Goal: Task Accomplishment & Management: Use online tool/utility

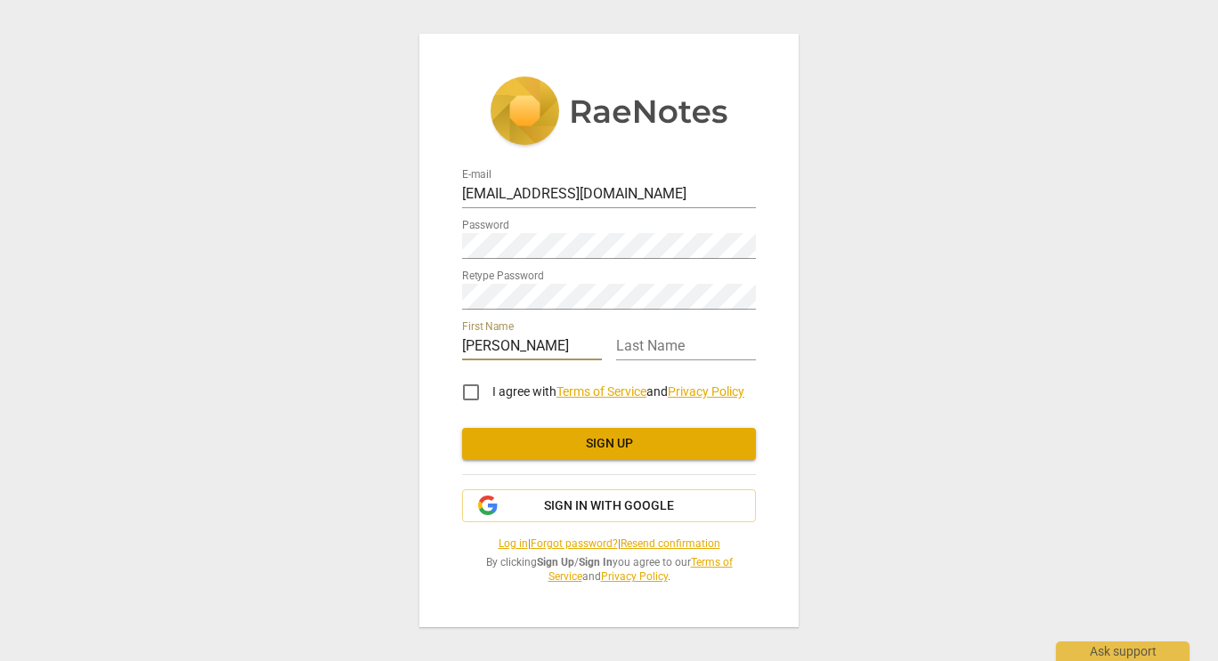
type input "[PERSON_NAME]"
click at [473, 392] on input "I agree with Terms of Service and Privacy Policy" at bounding box center [471, 392] width 43 height 43
checkbox input "true"
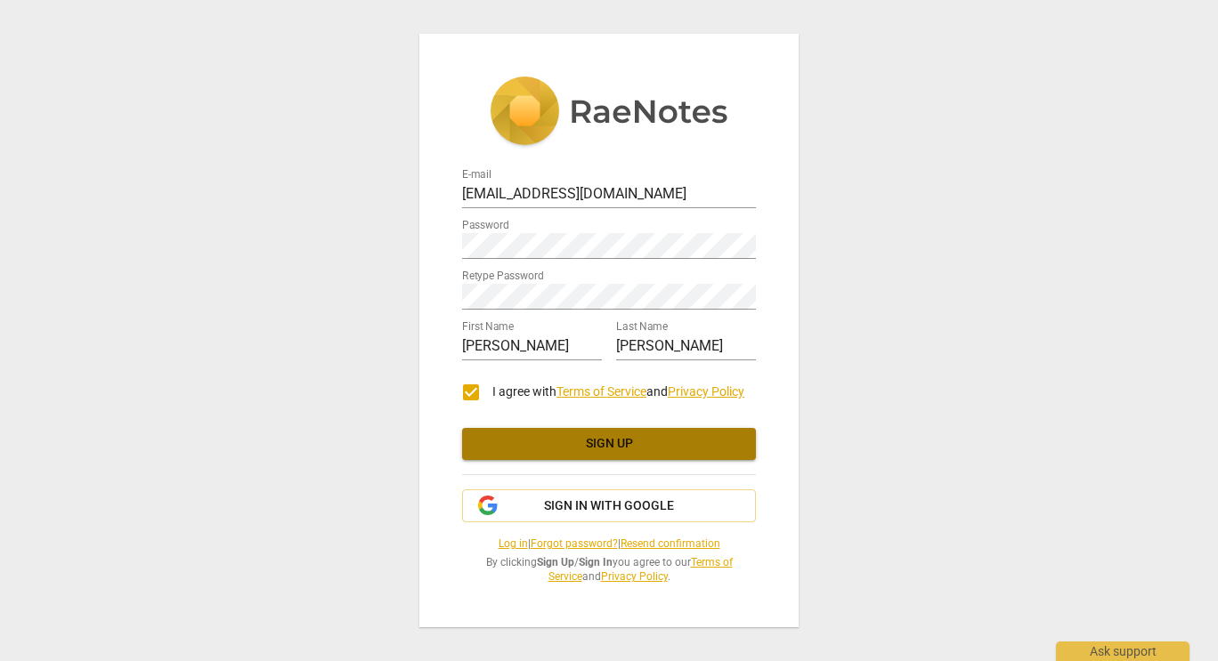
click at [617, 436] on span "Sign up" at bounding box center [608, 444] width 265 height 18
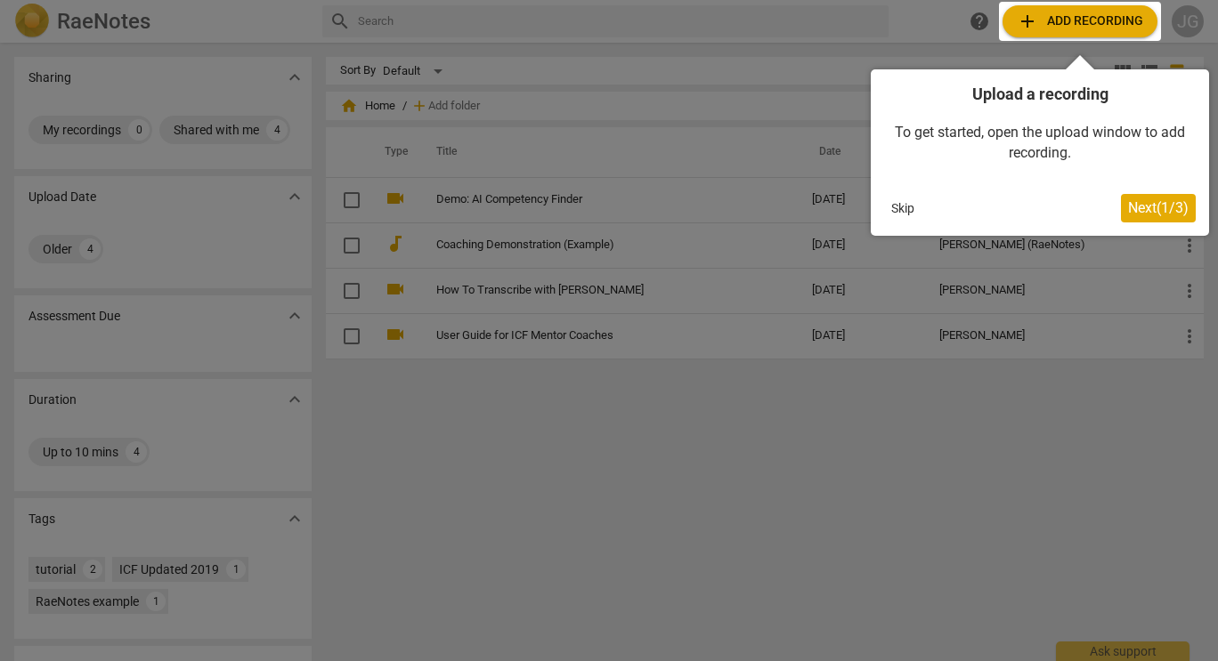
click at [1161, 198] on button "Next ( 1 / 3 )" at bounding box center [1158, 208] width 75 height 28
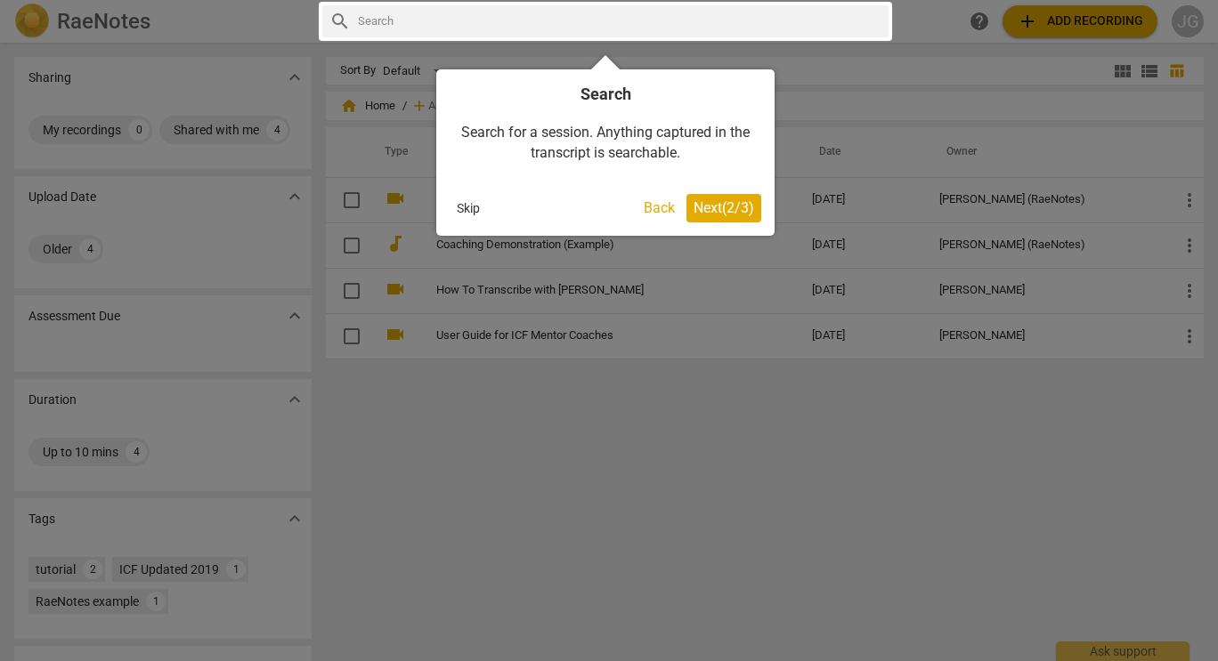
click at [717, 206] on span "Next ( 2 / 3 )" at bounding box center [724, 207] width 61 height 17
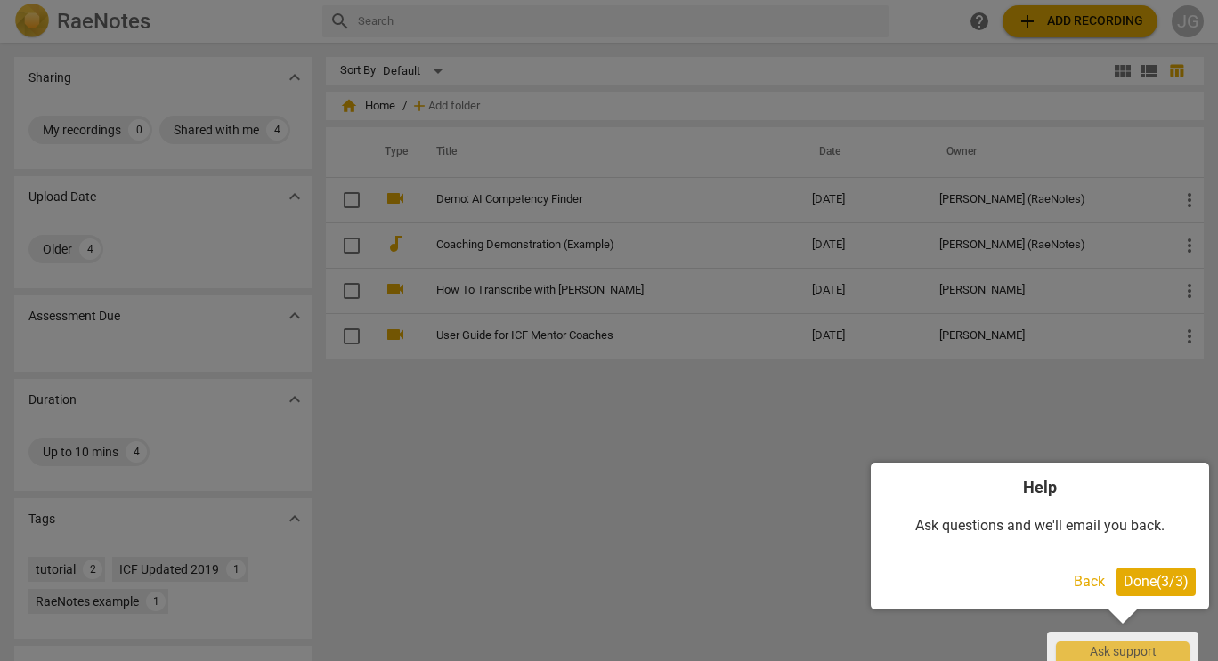
drag, startPoint x: 717, startPoint y: 206, endPoint x: 910, endPoint y: 347, distance: 239.5
click at [910, 347] on div at bounding box center [609, 330] width 1218 height 661
click at [1141, 578] on span "Done ( 3 / 3 )" at bounding box center [1156, 581] width 65 height 17
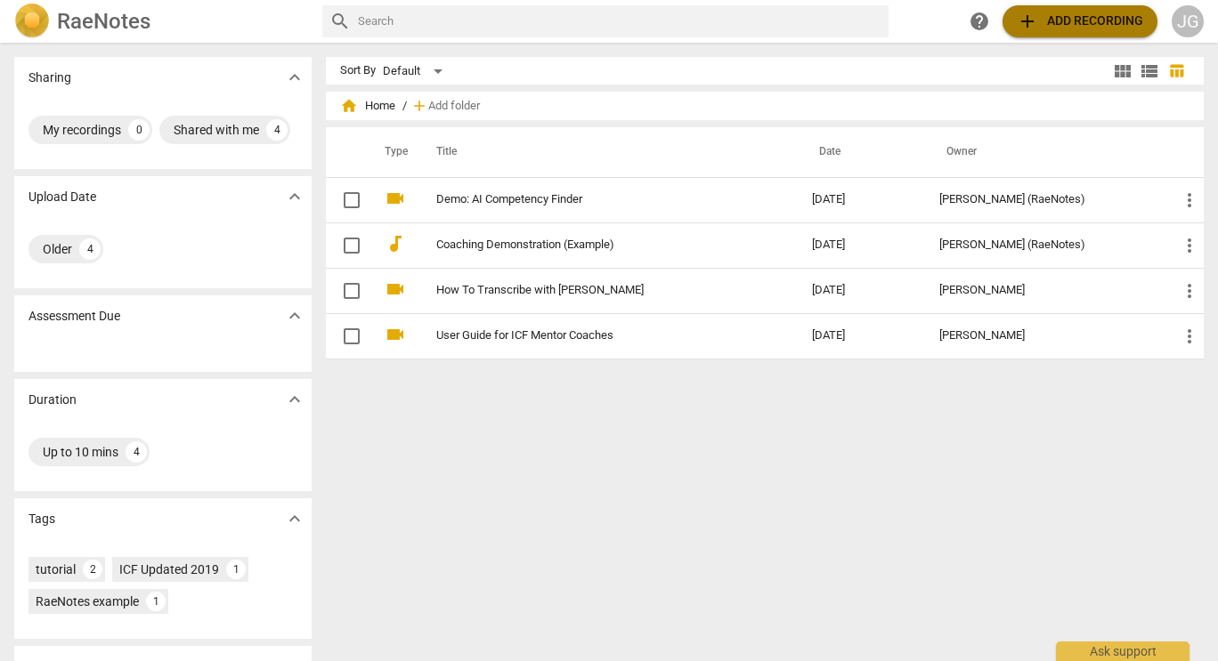
click at [1095, 20] on span "add Add recording" at bounding box center [1080, 21] width 126 height 21
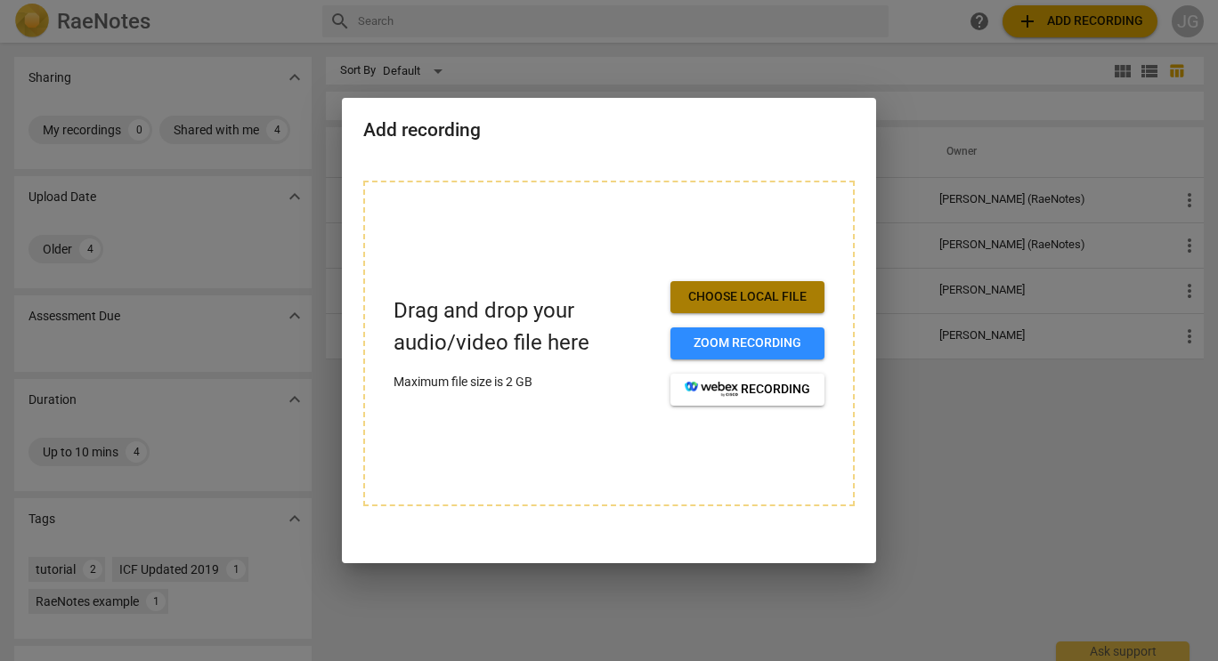
click at [760, 296] on span "Choose local file" at bounding box center [748, 297] width 126 height 18
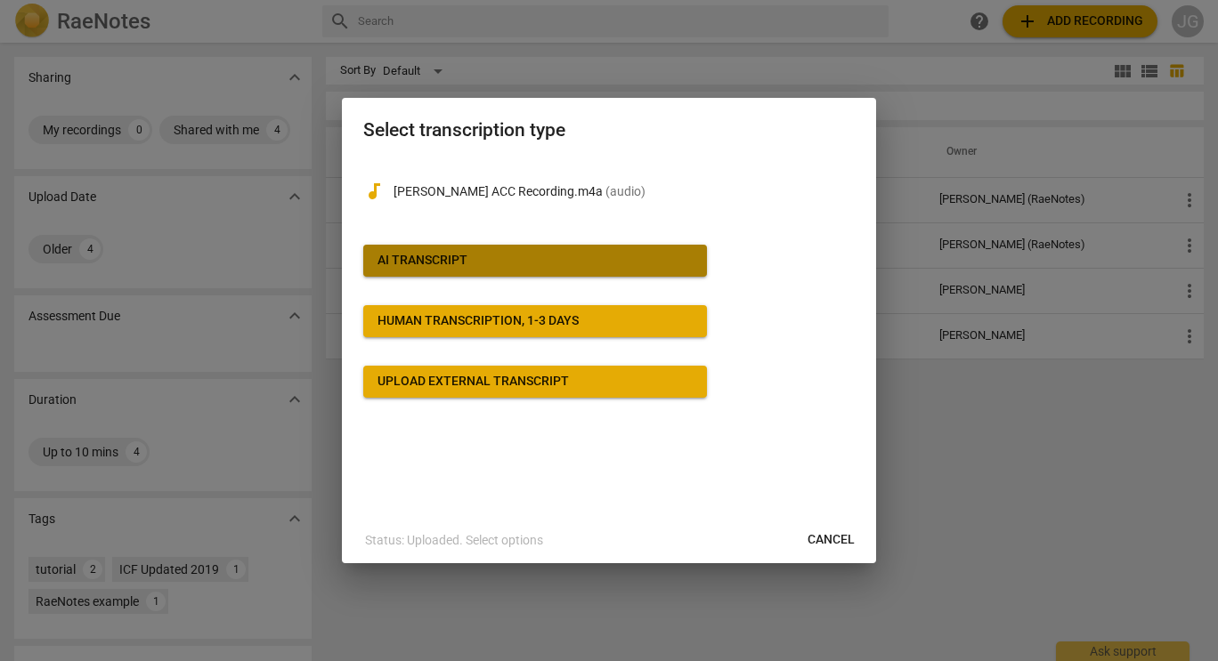
click at [459, 253] on div "AI Transcript" at bounding box center [422, 261] width 90 height 18
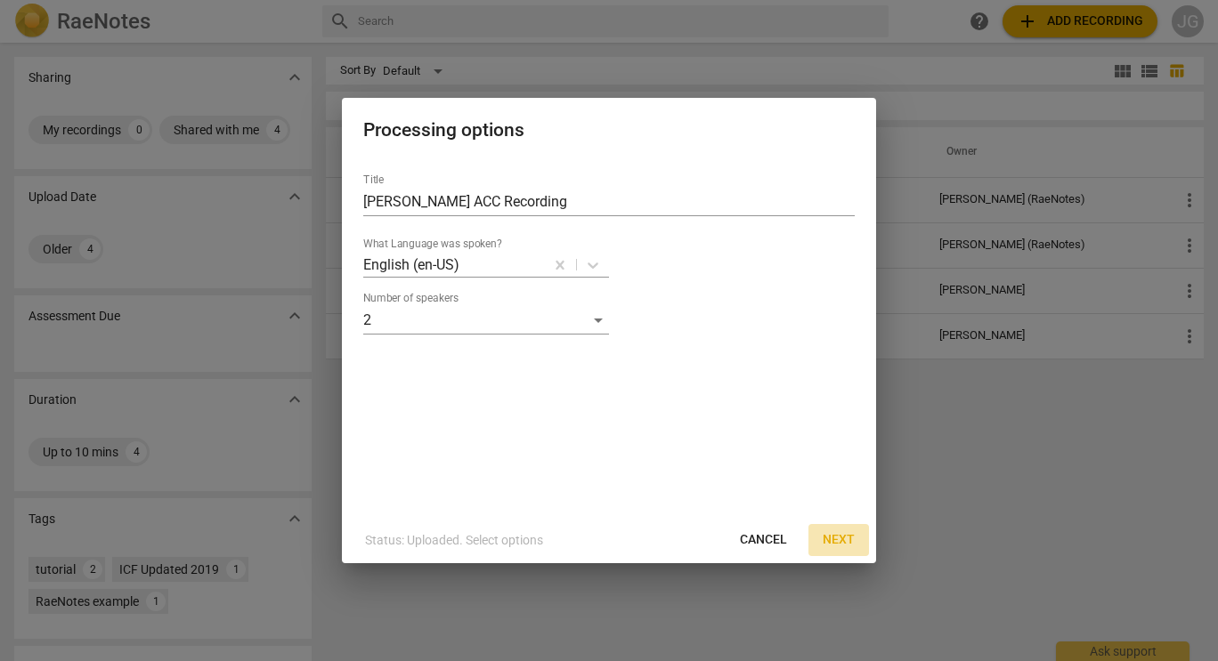
click at [848, 538] on span "Next" at bounding box center [839, 541] width 32 height 18
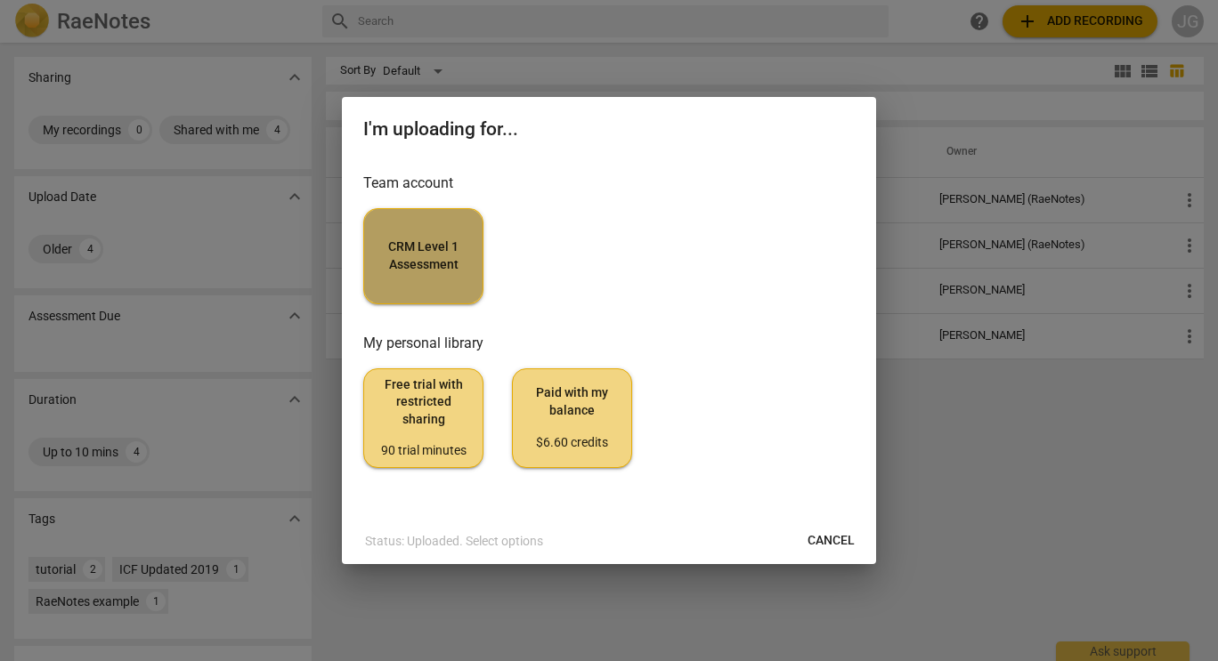
click at [427, 260] on span "CRM Level 1 Assessment" at bounding box center [423, 256] width 90 height 35
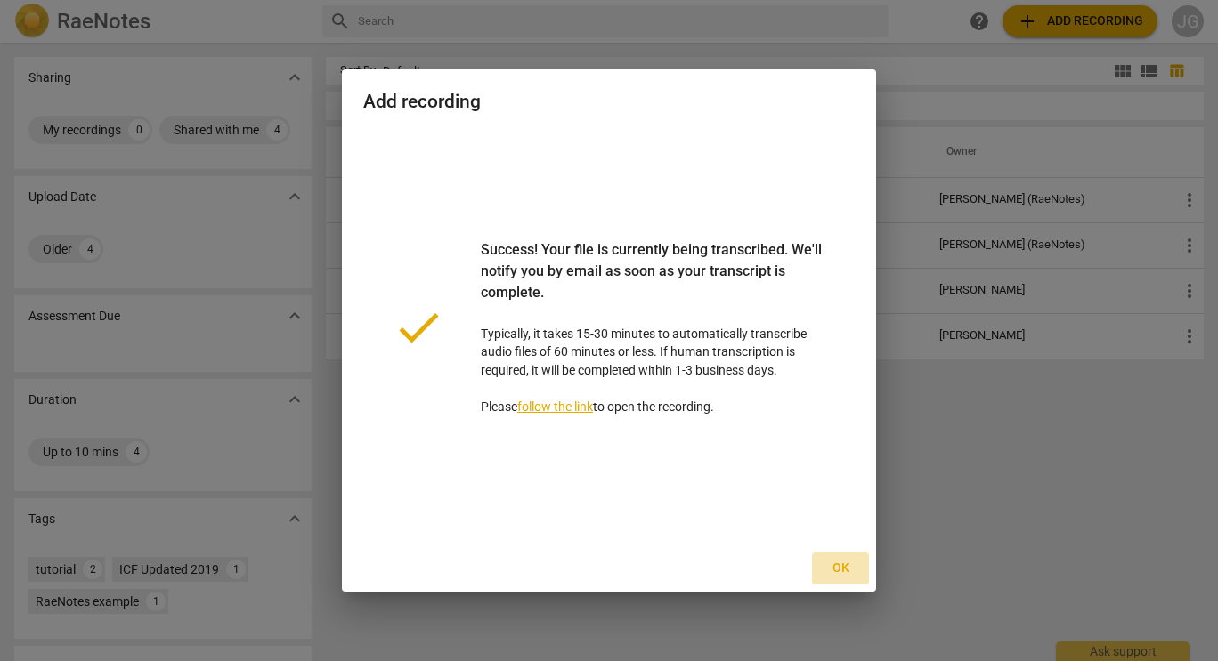
click at [839, 568] on span "Ok" at bounding box center [840, 569] width 28 height 18
